Goal: Entertainment & Leisure: Consume media (video, audio)

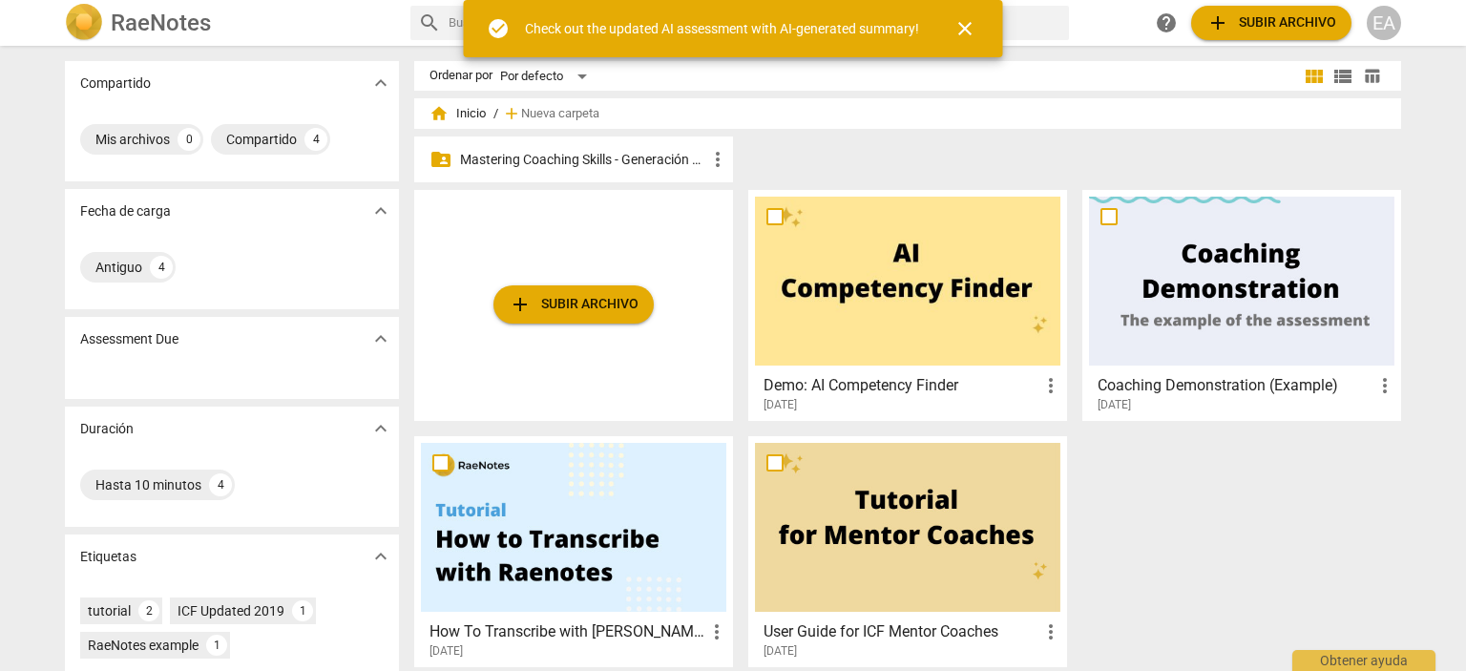
click at [632, 161] on p "Mastering Coaching Skills - Generación 32" at bounding box center [583, 160] width 246 height 20
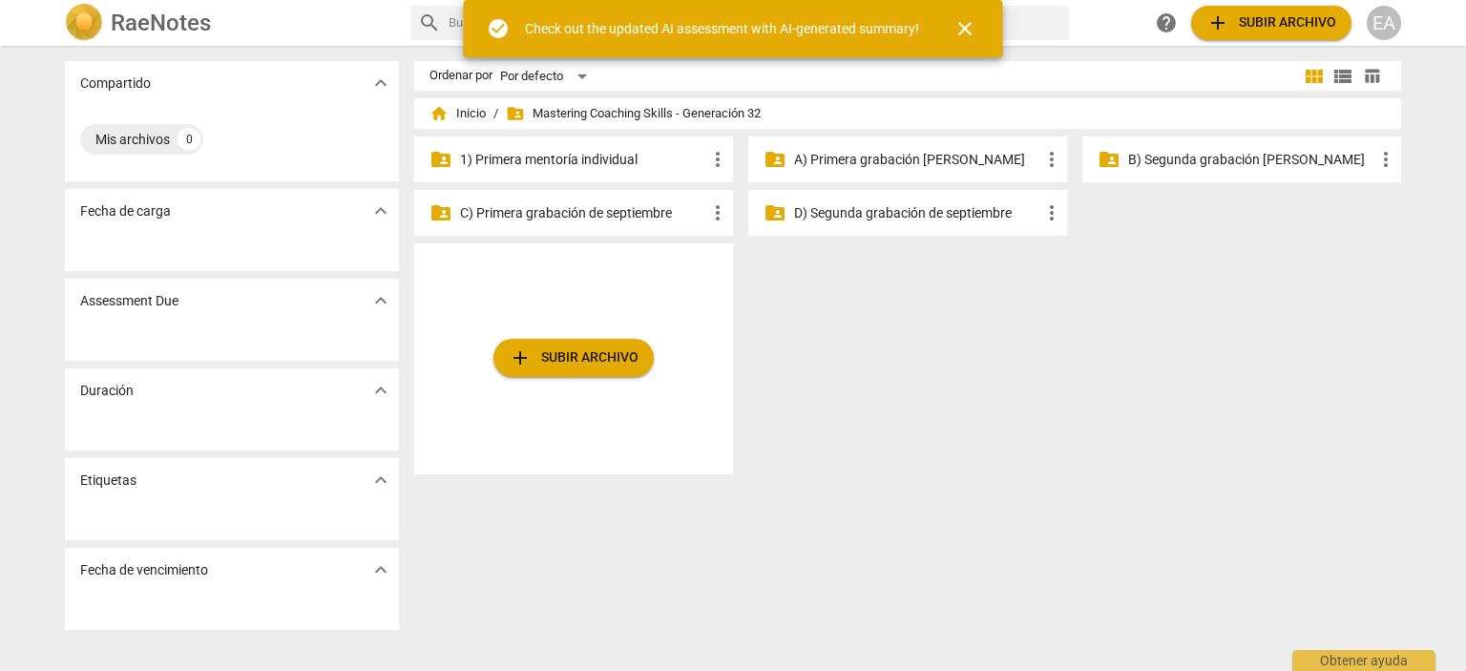
click at [1145, 155] on p "B) Segunda grabación [PERSON_NAME]" at bounding box center [1251, 160] width 246 height 20
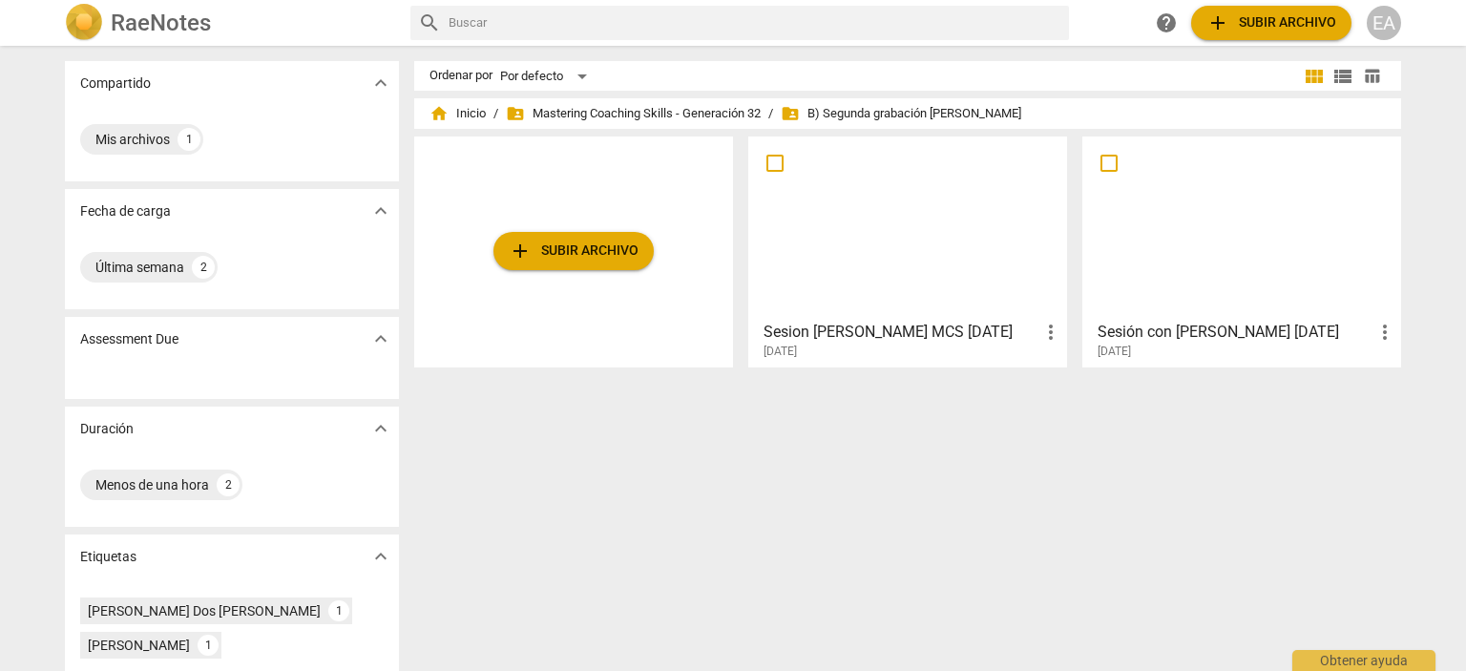
click at [890, 209] on div at bounding box center [907, 227] width 305 height 169
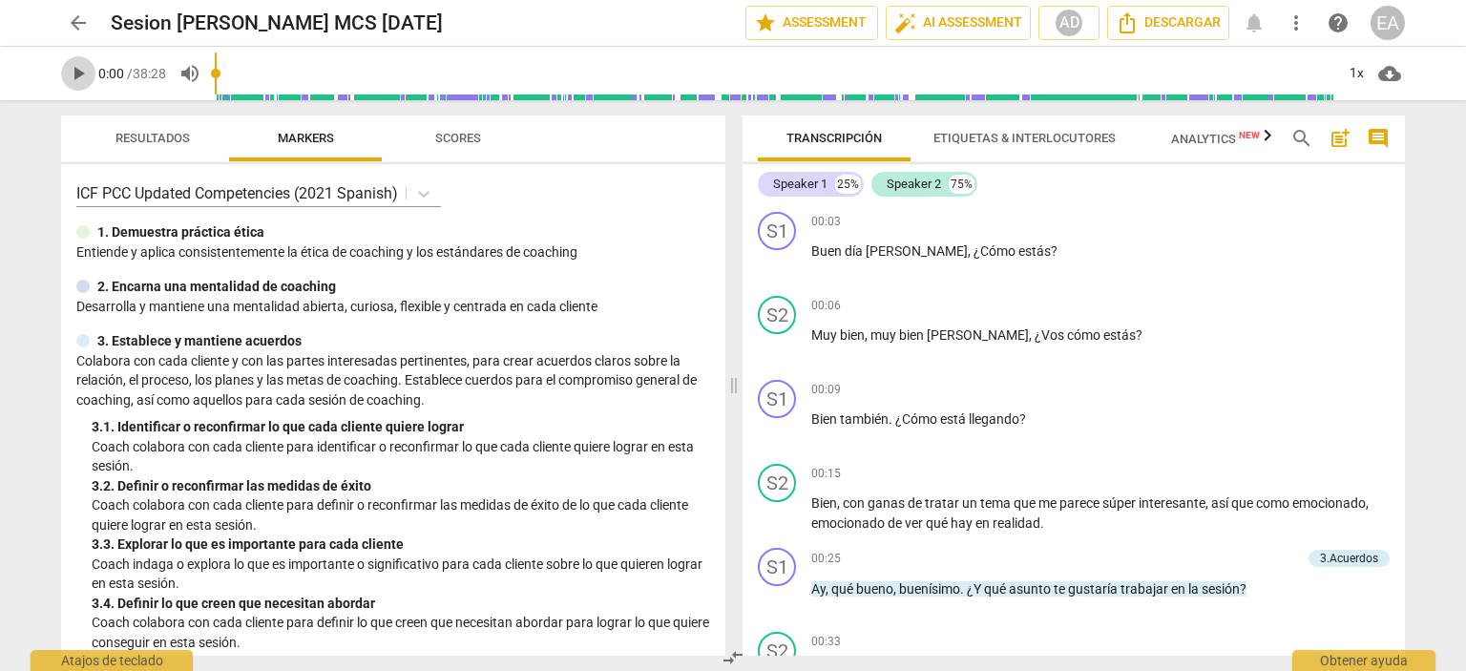
click at [79, 71] on span "play_arrow" at bounding box center [78, 73] width 23 height 23
type input "2"
click at [70, 73] on span "pause" at bounding box center [78, 73] width 23 height 23
click at [76, 78] on span "play_arrow" at bounding box center [78, 73] width 23 height 23
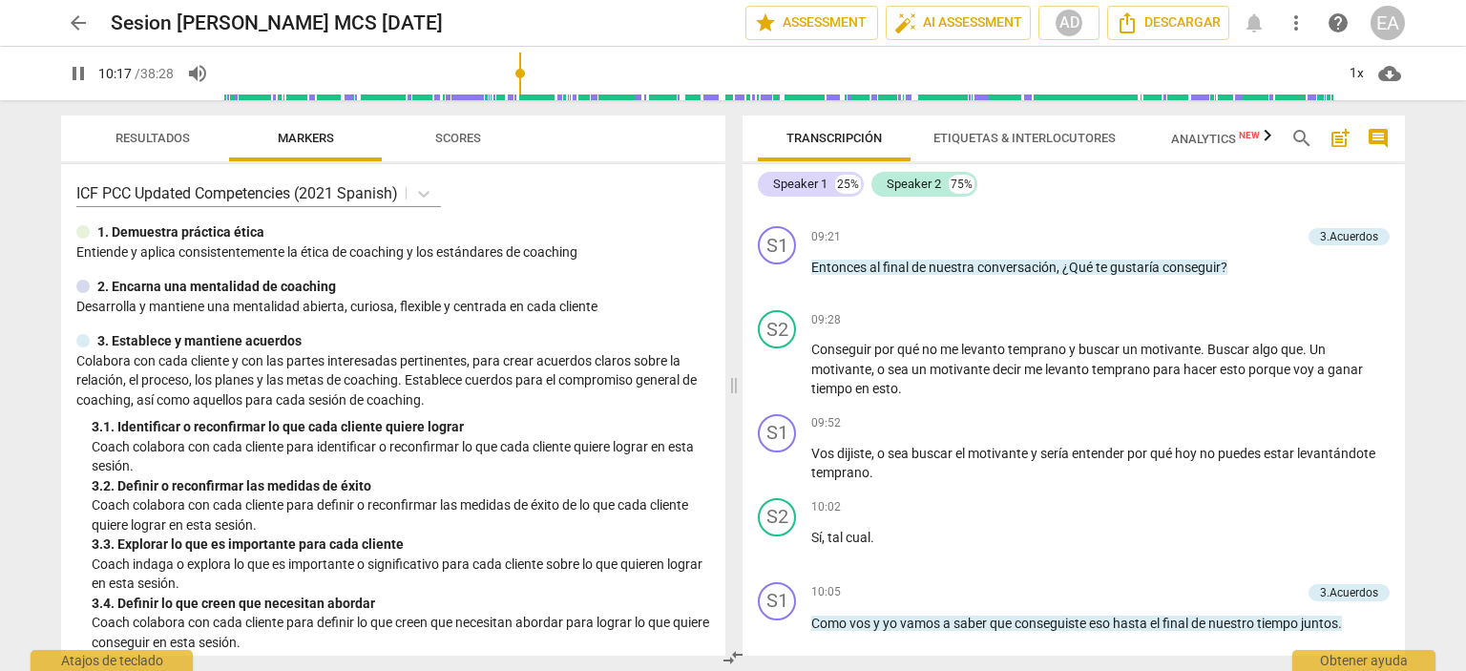
scroll to position [3441, 0]
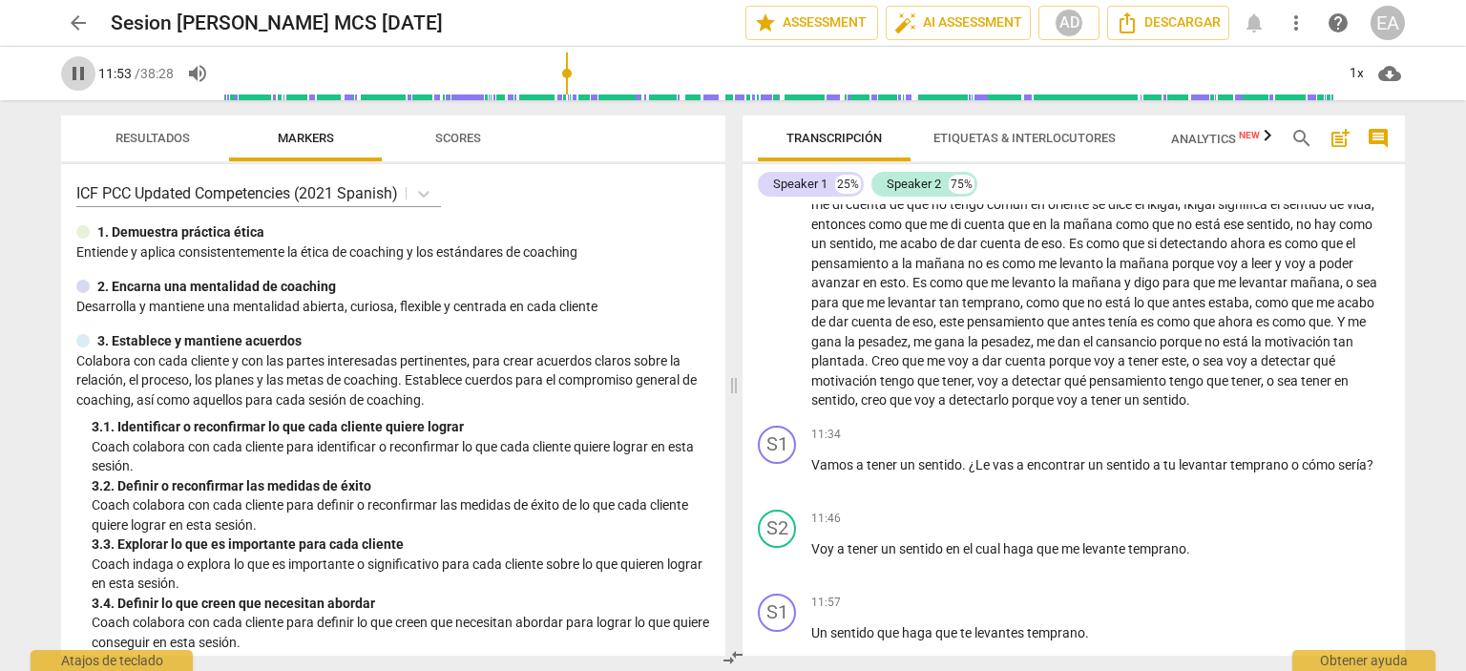
click at [78, 73] on span "pause" at bounding box center [78, 73] width 23 height 23
type input "714"
